Goal: Find contact information: Find contact information

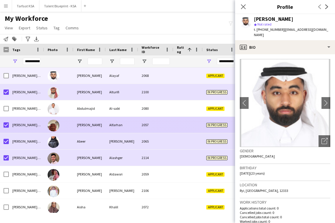
click at [45, 124] on div at bounding box center [58, 125] width 29 height 16
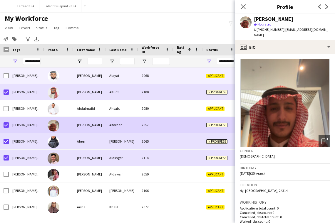
click at [105, 79] on div "[PERSON_NAME]" at bounding box center [89, 76] width 32 height 16
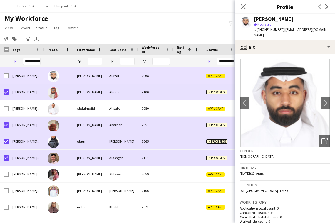
click at [202, 76] on div at bounding box center [187, 76] width 29 height 16
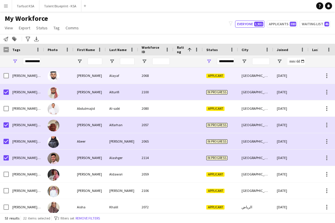
click at [199, 77] on div at bounding box center [187, 76] width 29 height 16
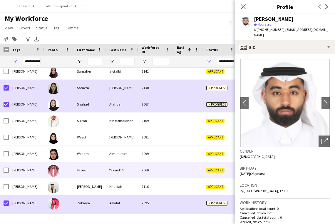
scroll to position [0, 23]
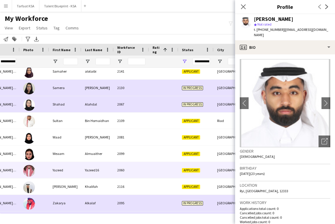
click at [82, 172] on div "Yazeed16" at bounding box center [97, 170] width 32 height 16
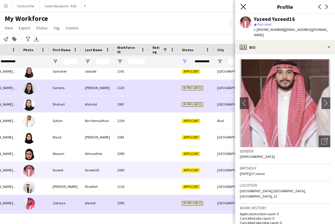
click at [242, 7] on icon "Close pop-in" at bounding box center [243, 7] width 6 height 6
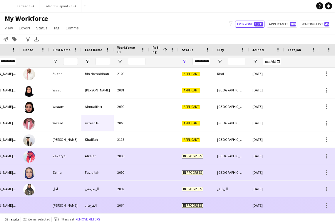
click at [100, 204] on div "الفرحان" at bounding box center [97, 205] width 32 height 16
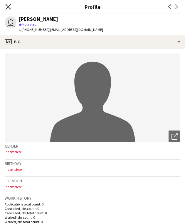
click at [9, 5] on icon "Close pop-in" at bounding box center [8, 7] width 6 height 6
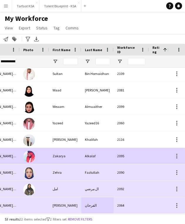
click at [115, 157] on div "2095" at bounding box center [131, 156] width 35 height 16
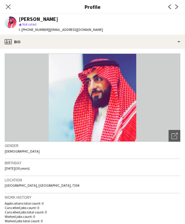
click at [119, 180] on h3 "Location" at bounding box center [93, 179] width 176 height 5
click at [10, 6] on icon "Close pop-in" at bounding box center [8, 7] width 6 height 6
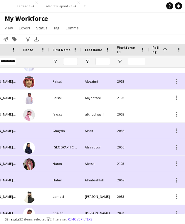
scroll to position [86, 0]
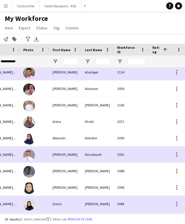
click at [106, 35] on div "Notify workforce Add to tag Search tags magnifier Add tag Advanced filters Adva…" at bounding box center [92, 39] width 185 height 10
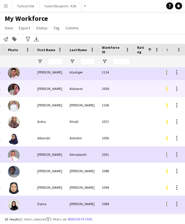
scroll to position [0, 100]
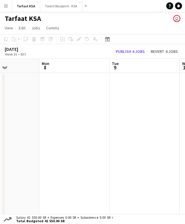
click at [117, 37] on app-toolbar "Copy Paste Paste Command V Paste with crew Command Shift V Paste linked Job [GE…" at bounding box center [92, 39] width 185 height 10
click at [4, 6] on app-icon "Menu" at bounding box center [6, 6] width 5 height 5
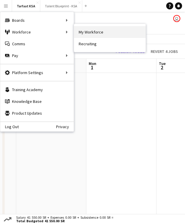
click at [117, 31] on link "My Workforce" at bounding box center [110, 32] width 72 height 12
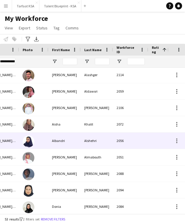
scroll to position [0, 62]
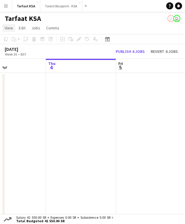
click at [7, 28] on span "View" at bounding box center [9, 27] width 8 height 5
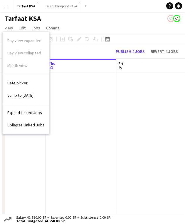
click at [83, 104] on app-date-cell at bounding box center [81, 146] width 70 height 147
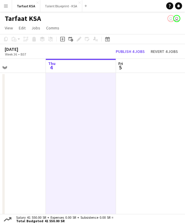
click at [9, 6] on button "Menu" at bounding box center [6, 6] width 12 height 12
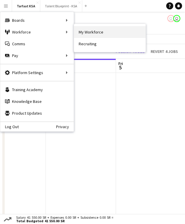
click at [94, 32] on link "My Workforce" at bounding box center [110, 32] width 72 height 12
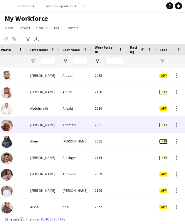
scroll to position [0, 101]
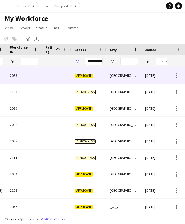
click at [47, 79] on div at bounding box center [56, 76] width 29 height 16
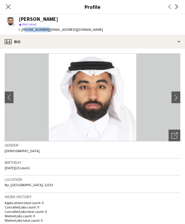
drag, startPoint x: 24, startPoint y: 30, endPoint x: 44, endPoint y: 32, distance: 21.0
click at [44, 32] on div "t. [PHONE_NUMBER] | [EMAIL_ADDRESS][DOMAIN_NAME]" at bounding box center [61, 29] width 84 height 5
copy span "966537843488"
drag, startPoint x: 47, startPoint y: 29, endPoint x: 92, endPoint y: 31, distance: 44.7
click at [92, 31] on app-profile-header "[PERSON_NAME] star Not rated t. [PHONE_NUMBER] | [EMAIL_ADDRESS][DOMAIN_NAME]" at bounding box center [92, 24] width 185 height 21
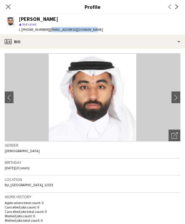
copy span "[EMAIL_ADDRESS][DOMAIN_NAME]"
click at [9, 8] on icon at bounding box center [8, 7] width 6 height 6
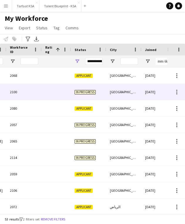
click at [57, 90] on div at bounding box center [56, 92] width 29 height 16
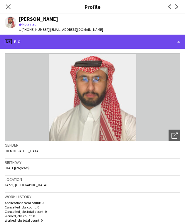
click at [155, 43] on div "profile Bio" at bounding box center [92, 42] width 185 height 14
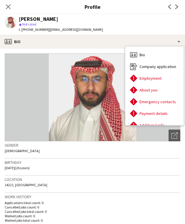
click at [123, 26] on app-profile-header "[PERSON_NAME] star Not rated t. [PHONE_NUMBER] | [EMAIL_ADDRESS][DOMAIN_NAME]" at bounding box center [92, 24] width 185 height 21
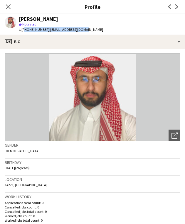
drag, startPoint x: 24, startPoint y: 29, endPoint x: 46, endPoint y: 33, distance: 22.1
click at [46, 32] on div "[PERSON_NAME] star Not rated t. [PHONE_NUMBER] | [EMAIL_ADDRESS][DOMAIN_NAME]" at bounding box center [54, 24] width 108 height 21
click at [108, 18] on app-profile-header "[PERSON_NAME] star Not rated t. [PHONE_NUMBER] | [EMAIL_ADDRESS][DOMAIN_NAME]" at bounding box center [92, 24] width 185 height 21
drag, startPoint x: 45, startPoint y: 30, endPoint x: 23, endPoint y: 32, distance: 21.5
click at [23, 32] on span "t. [PHONE_NUMBER]" at bounding box center [34, 29] width 31 height 4
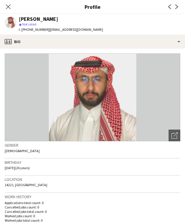
drag, startPoint x: 78, startPoint y: 25, endPoint x: 65, endPoint y: 25, distance: 13.2
click at [78, 25] on div "star Not rated" at bounding box center [61, 24] width 84 height 5
drag, startPoint x: 24, startPoint y: 29, endPoint x: 44, endPoint y: 32, distance: 19.8
click at [44, 32] on span "t. [PHONE_NUMBER]" at bounding box center [34, 29] width 31 height 4
copy span "66556986617"
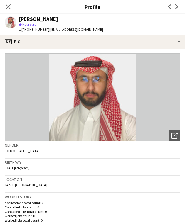
drag, startPoint x: 46, startPoint y: 29, endPoint x: 70, endPoint y: 31, distance: 24.2
click at [70, 31] on span "| [EMAIL_ADDRESS][DOMAIN_NAME]" at bounding box center [76, 29] width 54 height 4
drag, startPoint x: 78, startPoint y: 29, endPoint x: 46, endPoint y: 30, distance: 31.7
click at [49, 30] on span "| [EMAIL_ADDRESS][DOMAIN_NAME]" at bounding box center [76, 29] width 54 height 4
copy span "[EMAIL_ADDRESS][DOMAIN_NAME]"
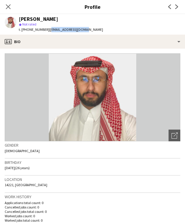
click at [106, 25] on app-profile-header "[PERSON_NAME] star Not rated t. [PHONE_NUMBER] | [EMAIL_ADDRESS][DOMAIN_NAME]" at bounding box center [92, 24] width 185 height 21
click at [8, 6] on icon "Close pop-in" at bounding box center [8, 7] width 6 height 6
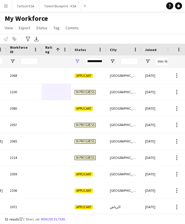
click at [121, 36] on div "Notify workforce Add to tag Select at least one crew to tag him or her. Advance…" at bounding box center [92, 39] width 185 height 10
